Goal: Information Seeking & Learning: Find specific fact

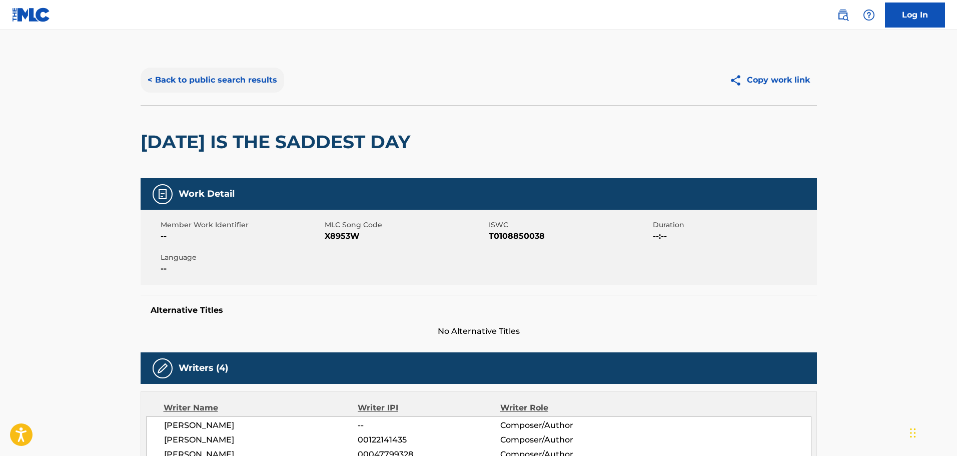
click at [206, 83] on button "< Back to public search results" at bounding box center [213, 80] width 144 height 25
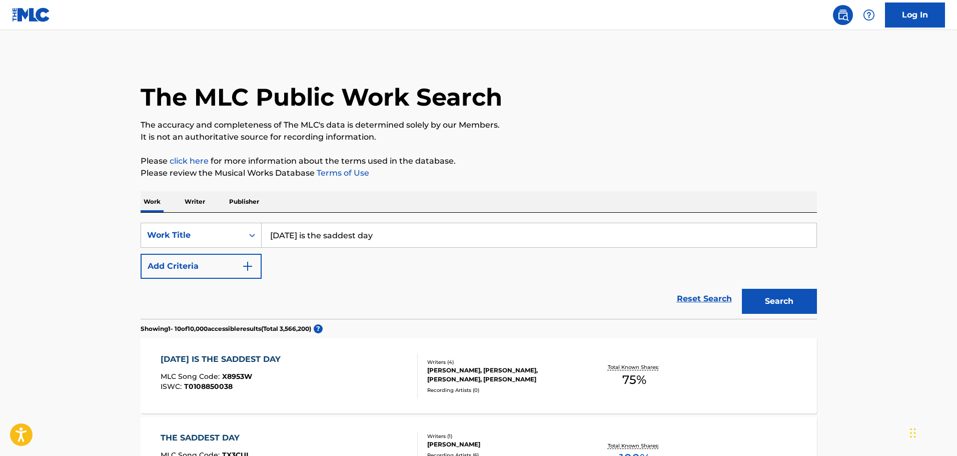
scroll to position [50, 0]
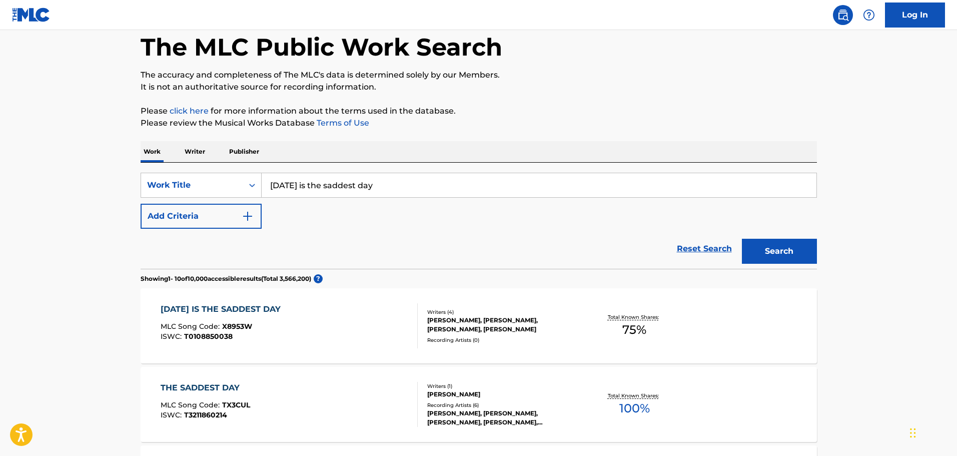
click at [374, 197] on div "[DATE] is the saddest day" at bounding box center [539, 185] width 555 height 25
drag, startPoint x: 384, startPoint y: 189, endPoint x: 133, endPoint y: 135, distance: 256.7
type input "catnap"
click at [222, 221] on button "Add Criteria" at bounding box center [201, 216] width 121 height 25
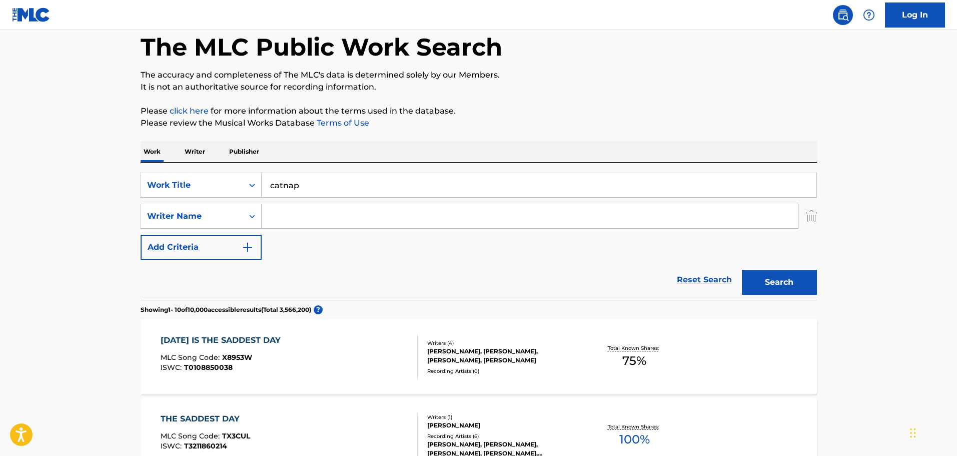
click at [288, 216] on input "Search Form" at bounding box center [530, 216] width 536 height 24
type input "[PERSON_NAME]"
click at [742, 270] on button "Search" at bounding box center [779, 282] width 75 height 25
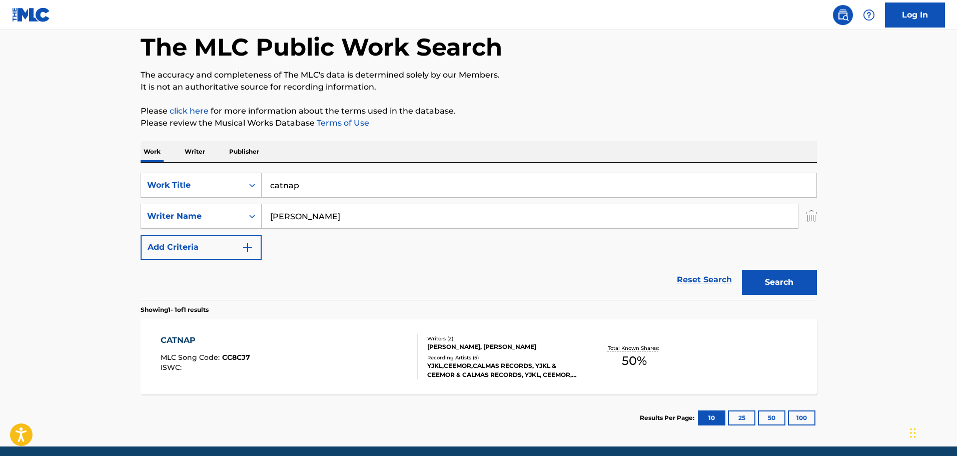
click at [374, 341] on div "CATNAP MLC Song Code : CC8CJ7 ISWC :" at bounding box center [289, 356] width 257 height 45
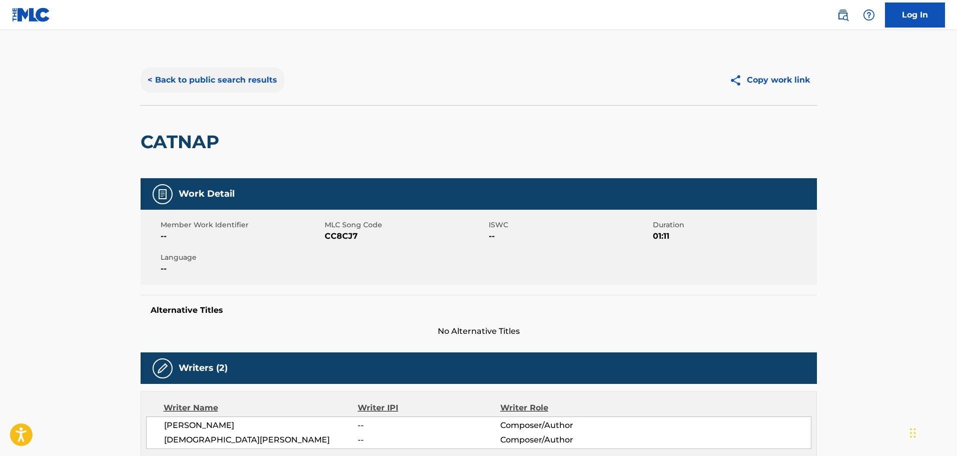
click at [228, 74] on button "< Back to public search results" at bounding box center [213, 80] width 144 height 25
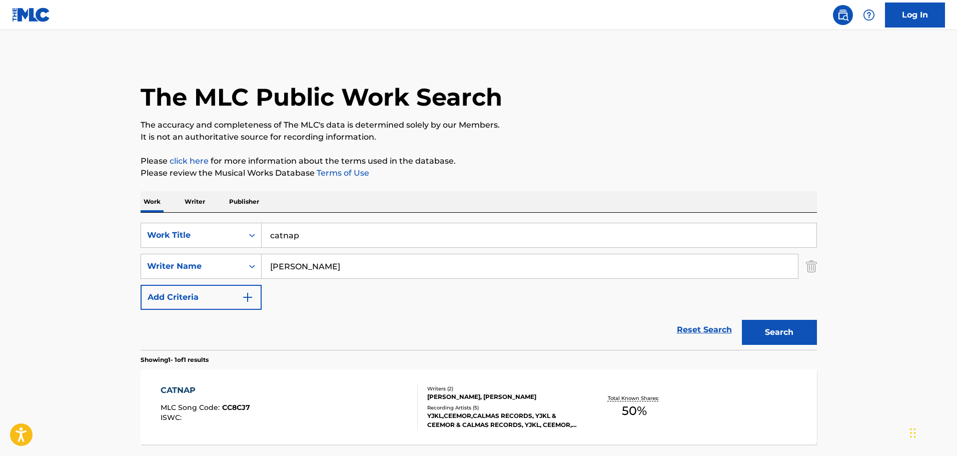
scroll to position [32, 0]
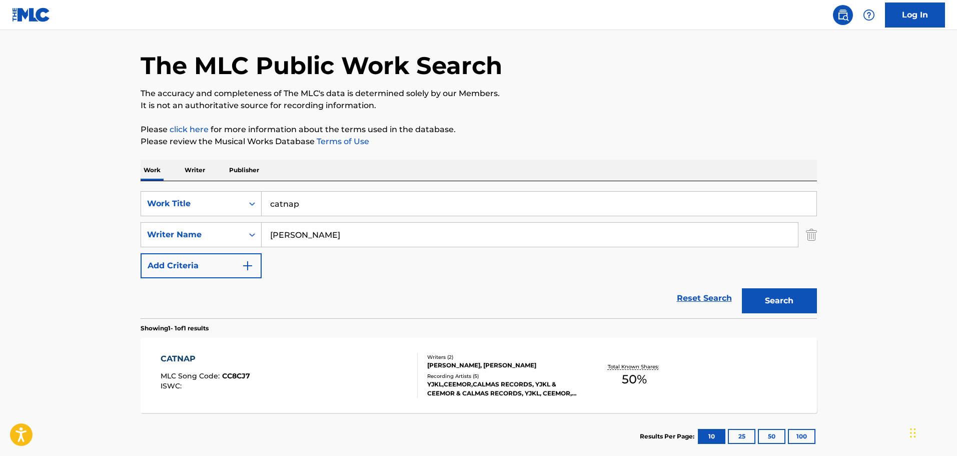
drag, startPoint x: 694, startPoint y: 80, endPoint x: 669, endPoint y: 63, distance: 29.5
click at [692, 80] on div "The MLC Public Work Search" at bounding box center [479, 60] width 676 height 73
